Goal: Information Seeking & Learning: Stay updated

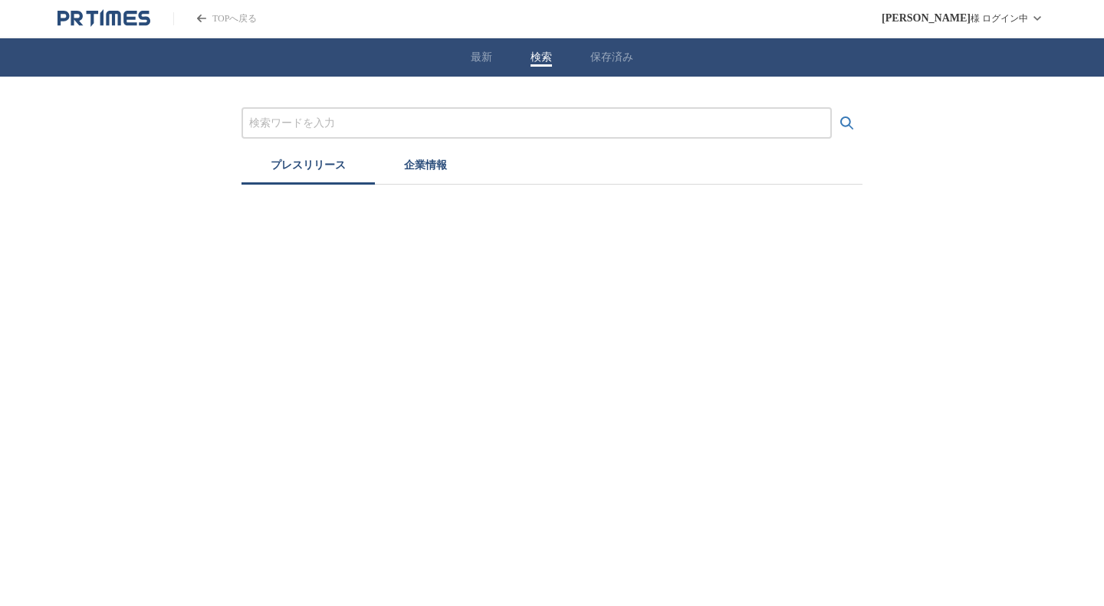
click at [524, 59] on div "最新 検索 保存済み" at bounding box center [552, 57] width 1104 height 38
click at [373, 116] on input "プレスリリースおよび企業を検索する" at bounding box center [536, 123] width 575 height 17
type input "学校"
click at [832, 108] on button "検索する" at bounding box center [847, 123] width 31 height 31
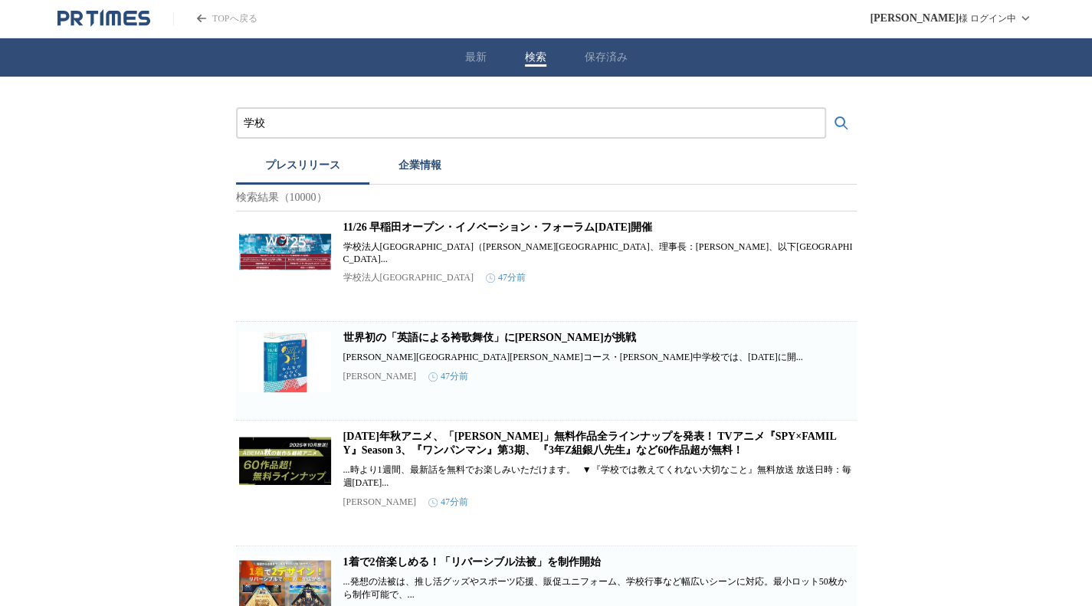
click at [599, 67] on div "最新 検索 保存済み" at bounding box center [546, 57] width 1092 height 38
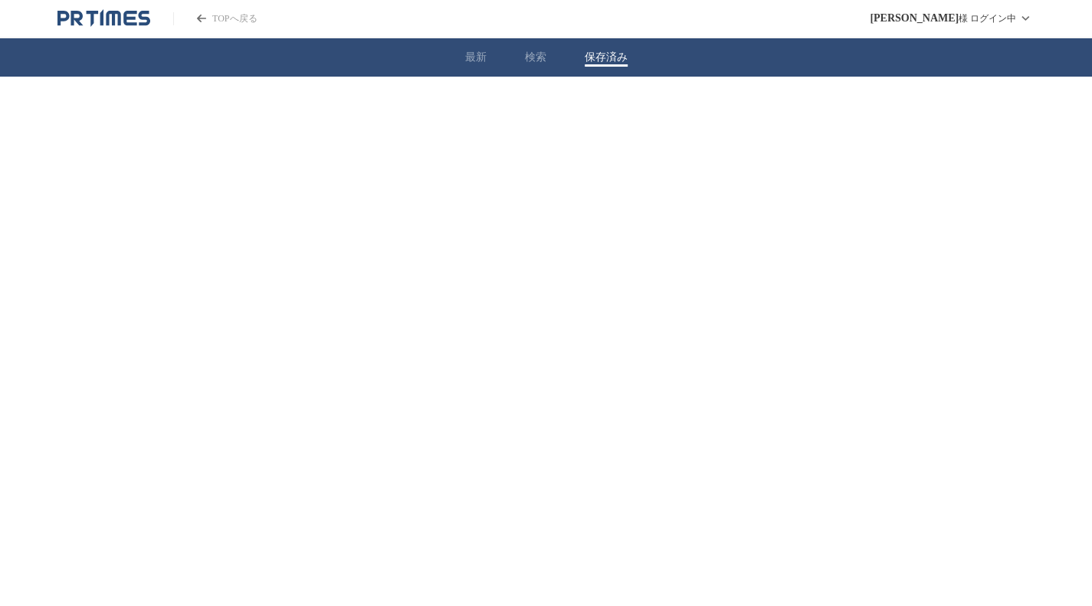
click at [614, 54] on button "保存済み" at bounding box center [606, 58] width 43 height 14
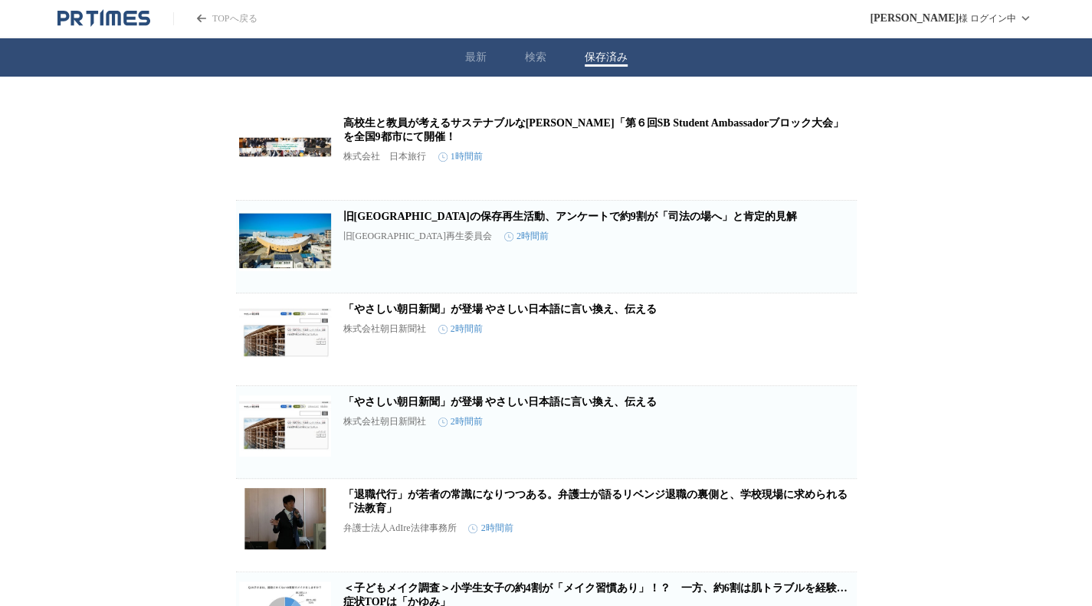
scroll to position [97, 0]
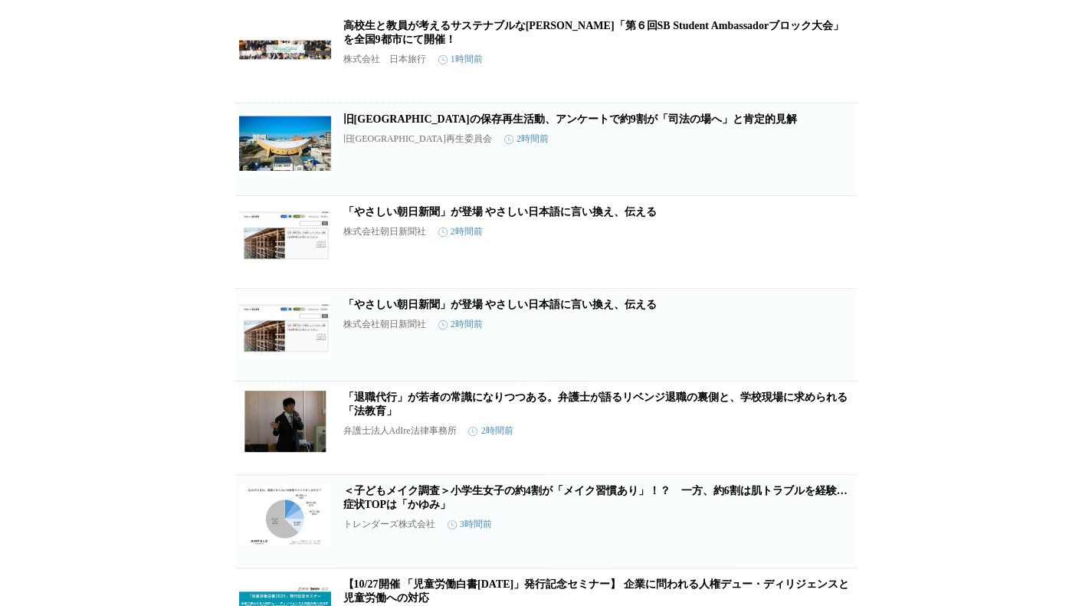
click at [829, 251] on icon "button" at bounding box center [832, 248] width 11 height 14
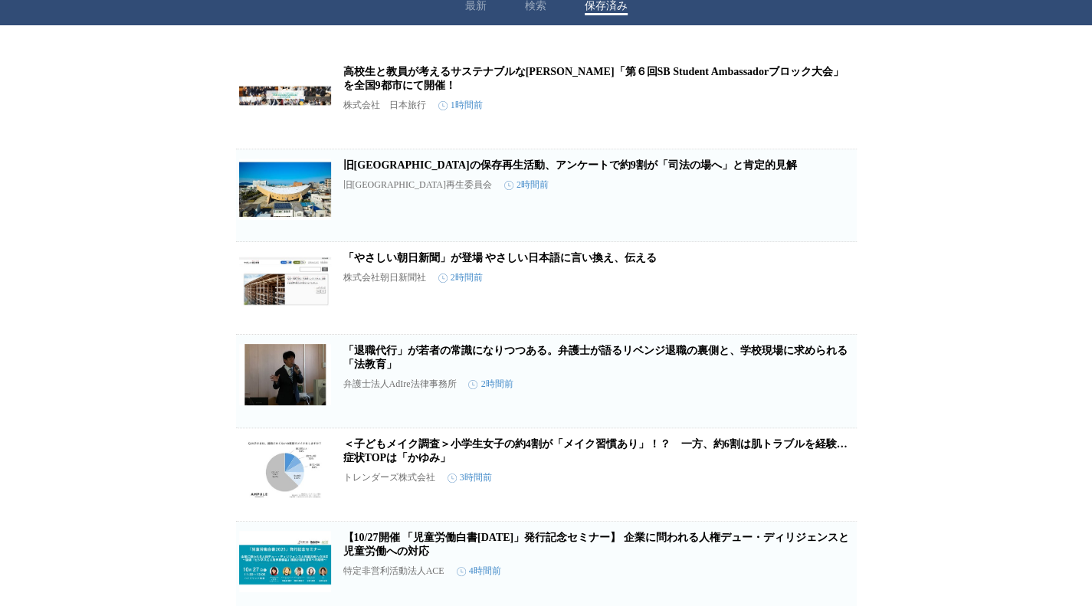
scroll to position [0, 0]
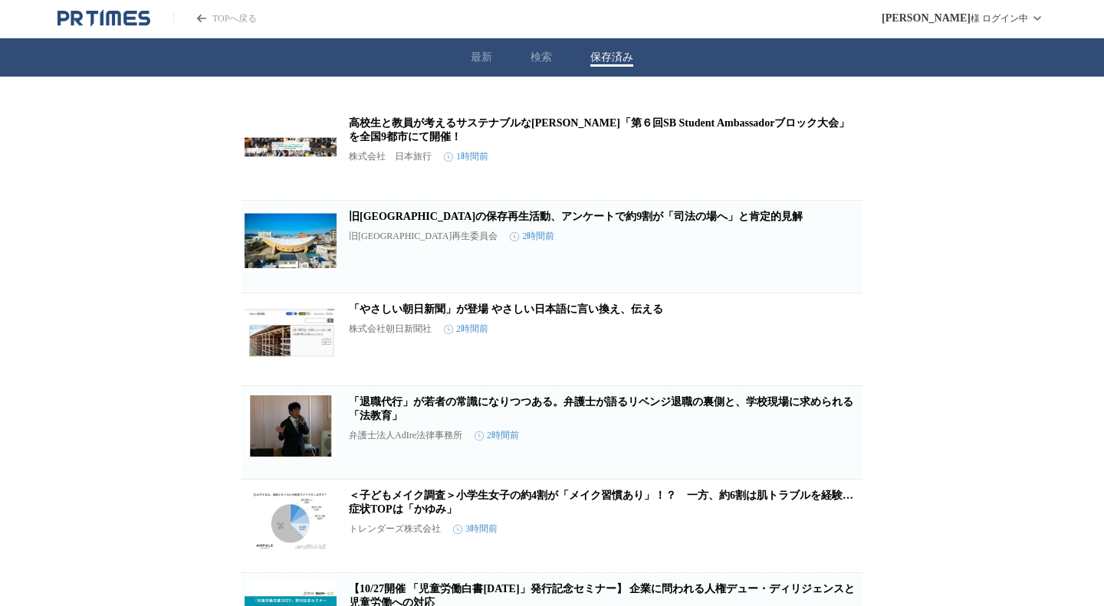
click at [530, 54] on button "検索" at bounding box center [540, 58] width 21 height 14
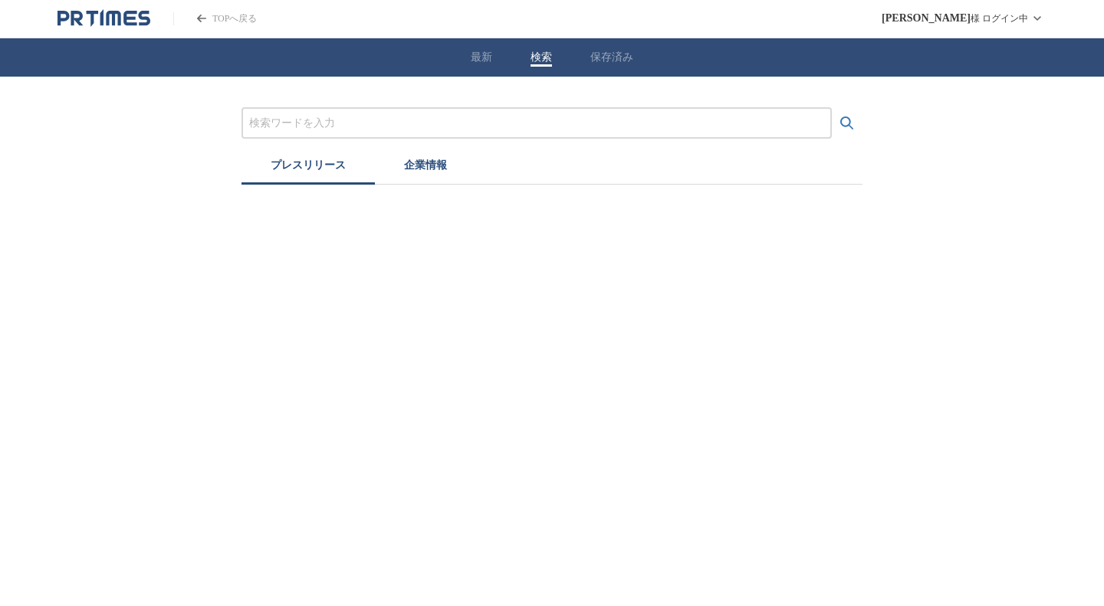
click at [413, 127] on input "プレスリリースおよび企業を検索する" at bounding box center [536, 123] width 575 height 17
type input "児童虐待"
click at [832, 108] on button "検索する" at bounding box center [847, 123] width 31 height 31
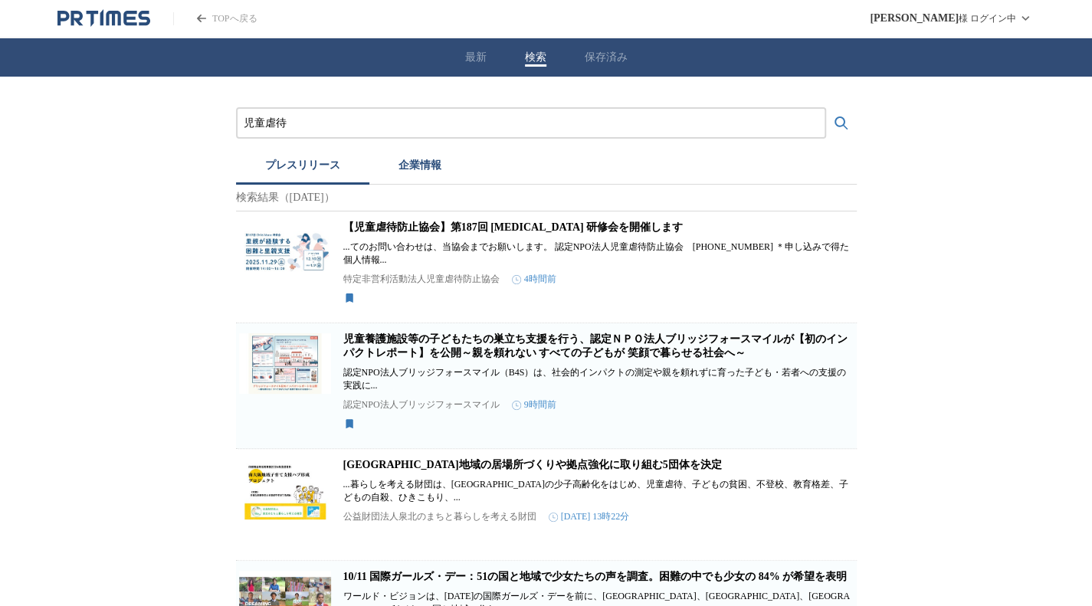
click at [494, 344] on link "児童養護施設等の子どもたちの巣立ち支援を行う、認定ＮＰＯ法人ブリッジフォースマイルが【初のインパクトレポート】を公開～親を頼れない すべての子どもが 笑顔で暮…" at bounding box center [595, 345] width 504 height 25
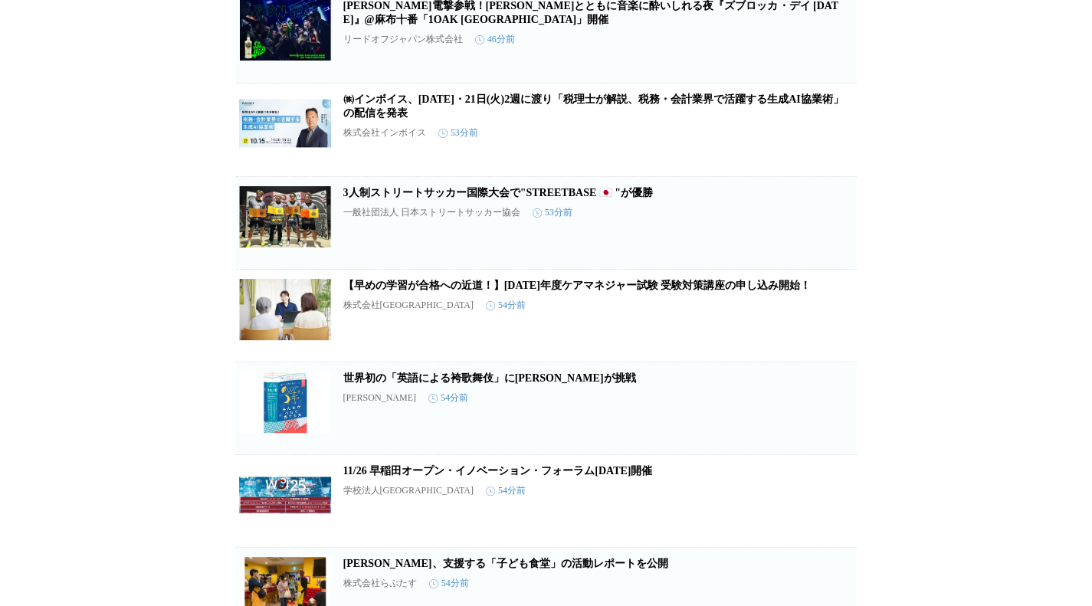
scroll to position [2240, 0]
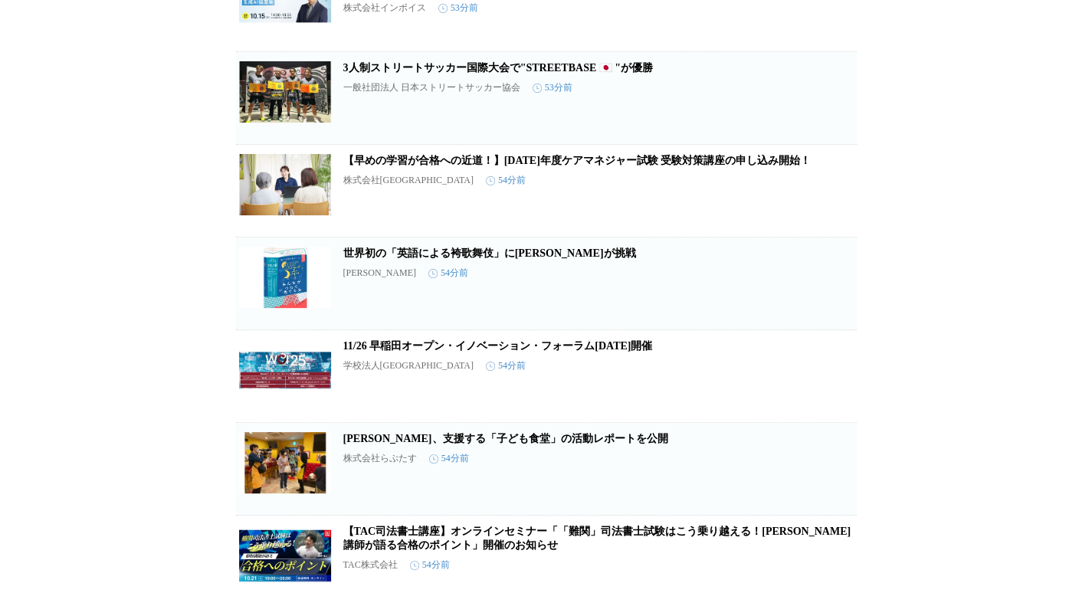
click at [777, 299] on icon "button" at bounding box center [777, 290] width 18 height 18
click at [773, 299] on icon "button" at bounding box center [777, 290] width 18 height 18
click at [783, 330] on button "保存する" at bounding box center [777, 305] width 49 height 49
click at [772, 297] on icon "button" at bounding box center [777, 290] width 11 height 14
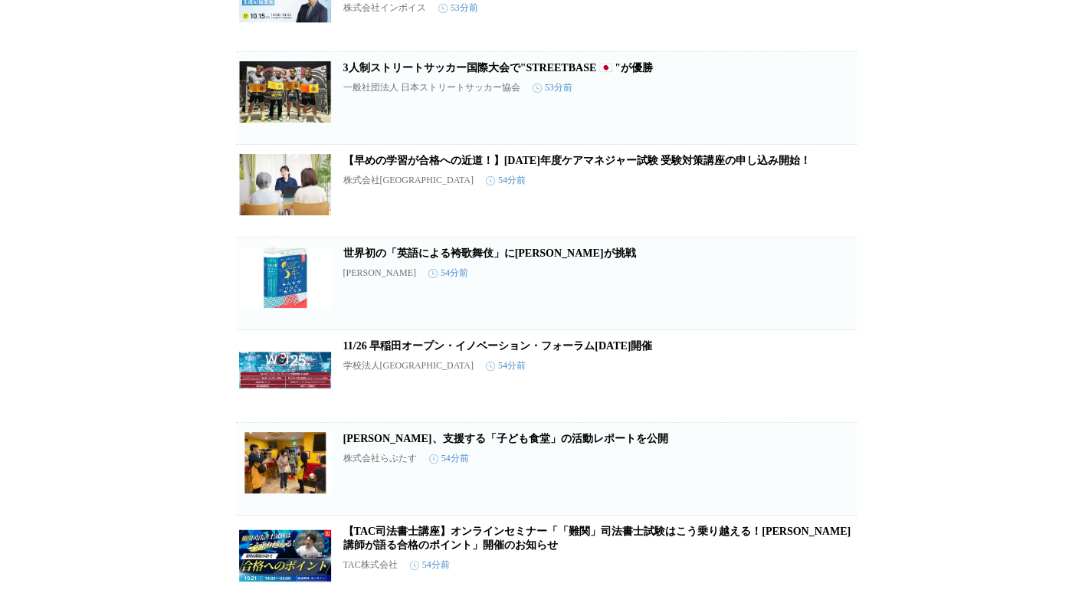
click at [772, 297] on icon "button" at bounding box center [777, 290] width 11 height 14
click at [780, 297] on icon "button" at bounding box center [777, 290] width 11 height 14
click at [527, 259] on link "世界初の「英語による袴歌舞伎」に[PERSON_NAME]が挑戦" at bounding box center [489, 253] width 293 height 11
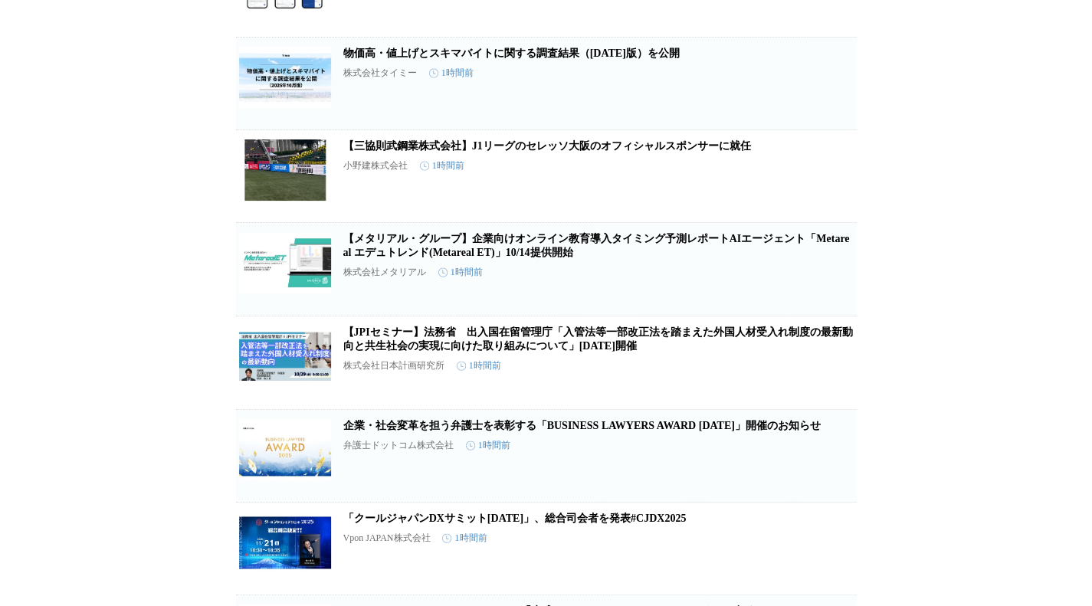
scroll to position [5057, 0]
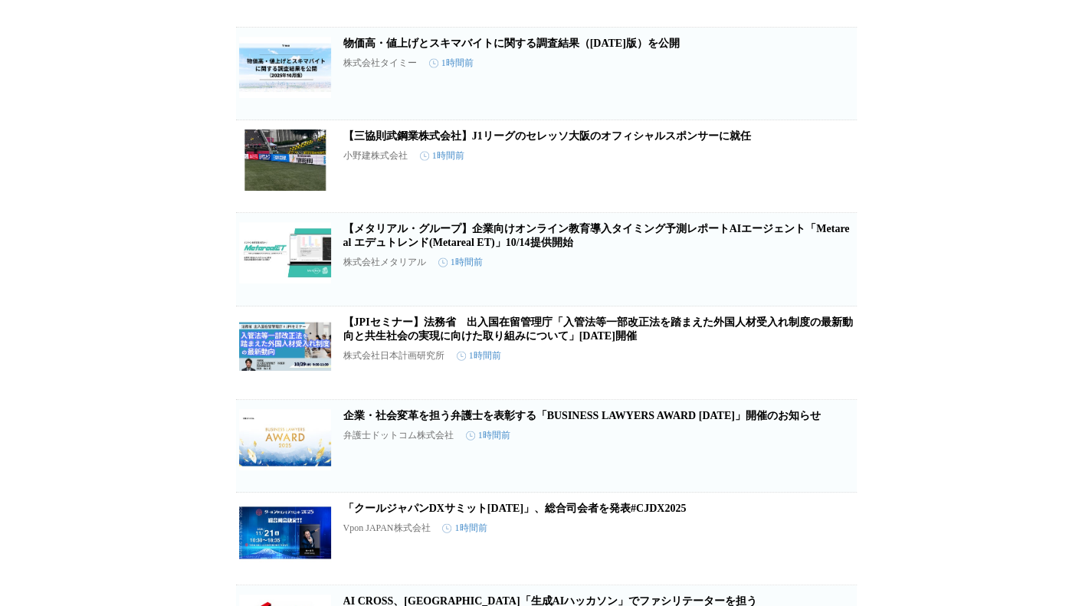
click at [773, 89] on icon "button" at bounding box center [777, 80] width 18 height 18
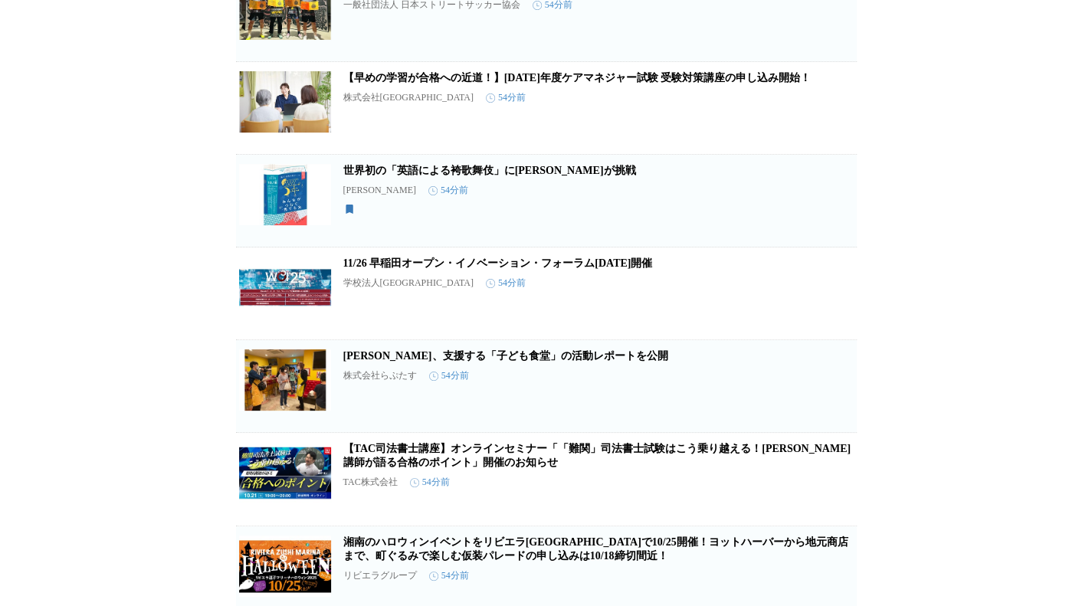
scroll to position [0, 0]
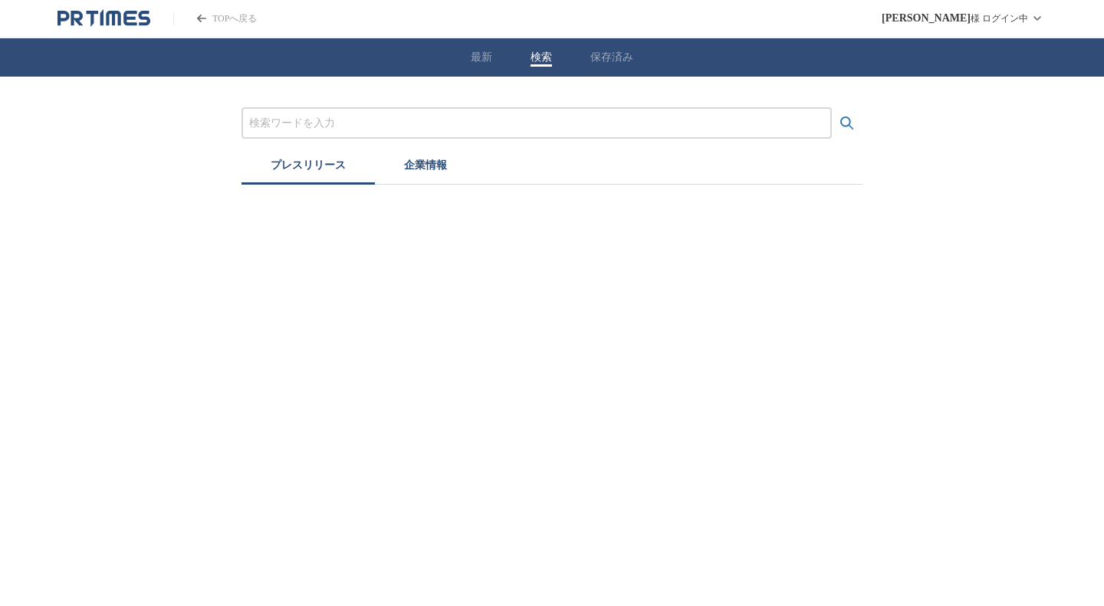
click at [544, 51] on button "検索" at bounding box center [540, 58] width 21 height 14
click at [319, 117] on input "プレスリリースおよび企業を検索する" at bounding box center [536, 123] width 575 height 17
type input "が"
type input "教員"
click at [832, 108] on button "検索する" at bounding box center [847, 123] width 31 height 31
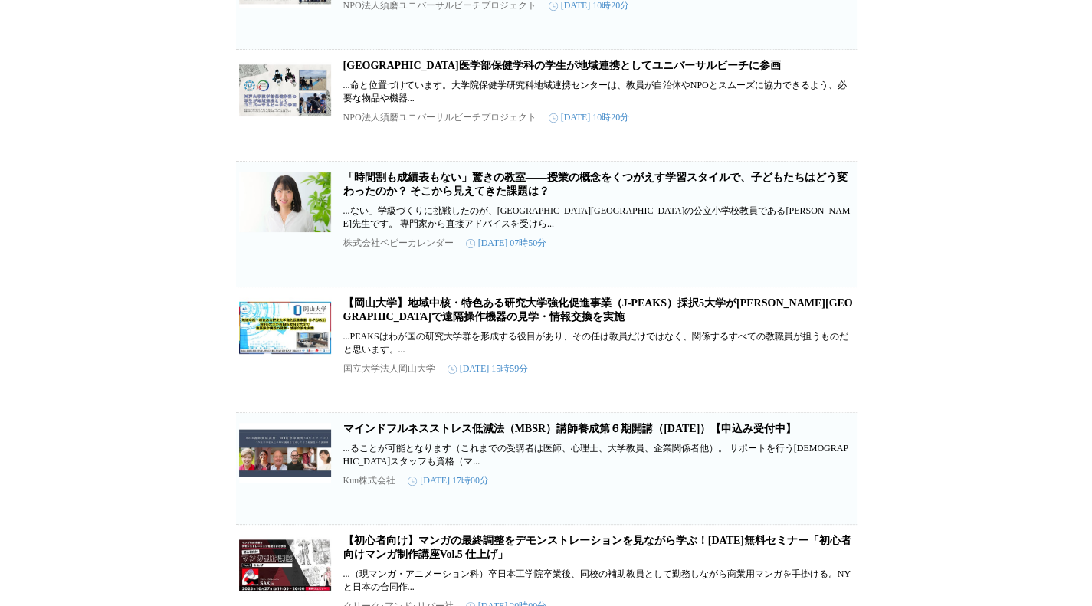
scroll to position [2578, 0]
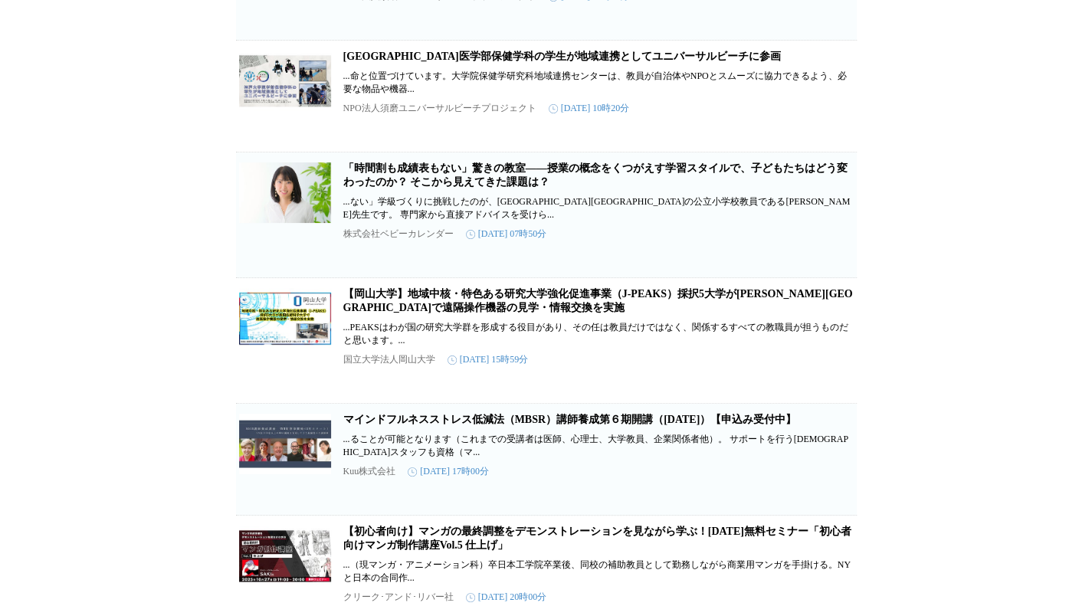
click at [832, 247] on icon "button" at bounding box center [832, 237] width 18 height 18
click at [704, 188] on link "「時間割も成績表もない」驚きの教室――授業の概念をくつがえす学習スタイルで、子どもたちはどう変わったのか？ そこから見えてきた課題は？" at bounding box center [595, 175] width 504 height 25
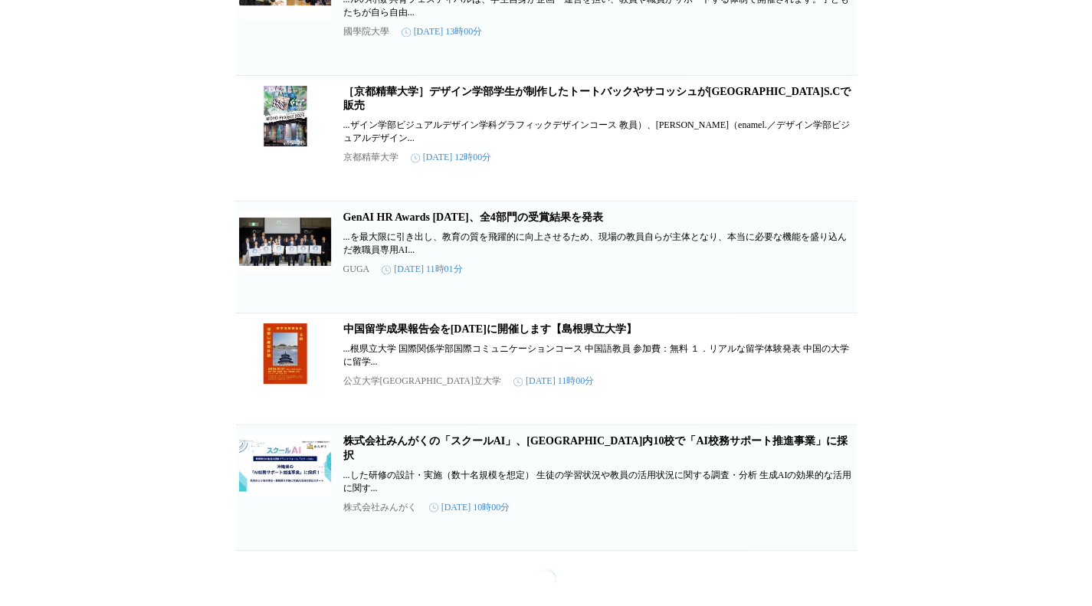
scroll to position [4599, 0]
